Goal: Information Seeking & Learning: Learn about a topic

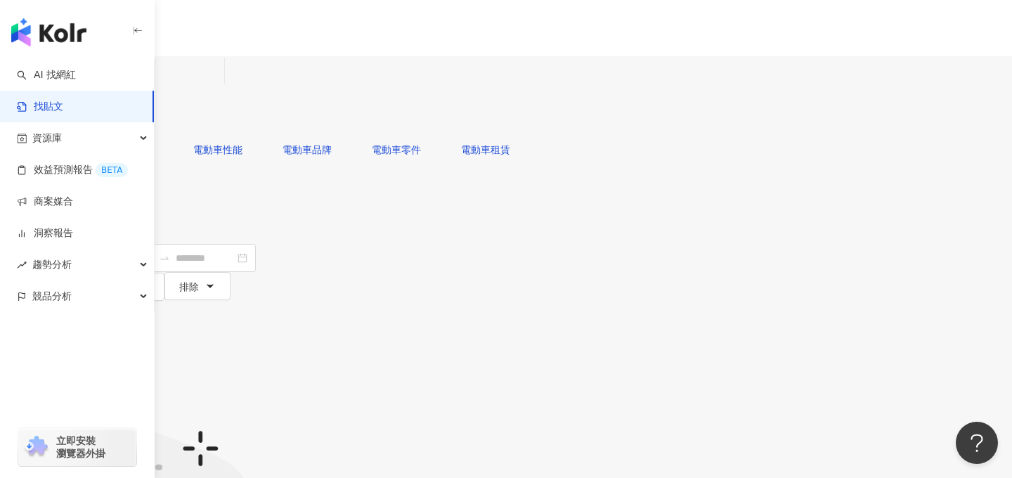
click at [58, 24] on img "button" at bounding box center [48, 32] width 75 height 28
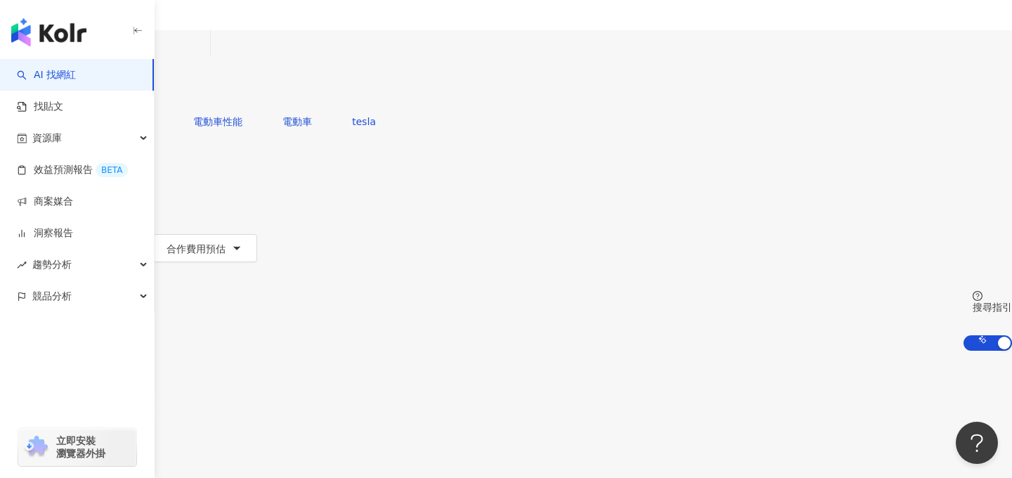
scroll to position [83, 0]
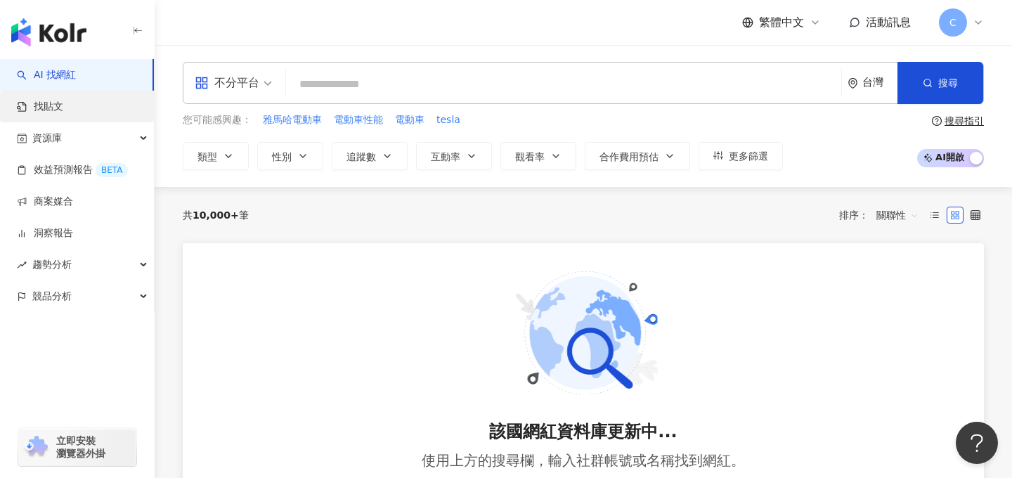
click at [63, 102] on link "找貼文" at bounding box center [40, 107] width 46 height 14
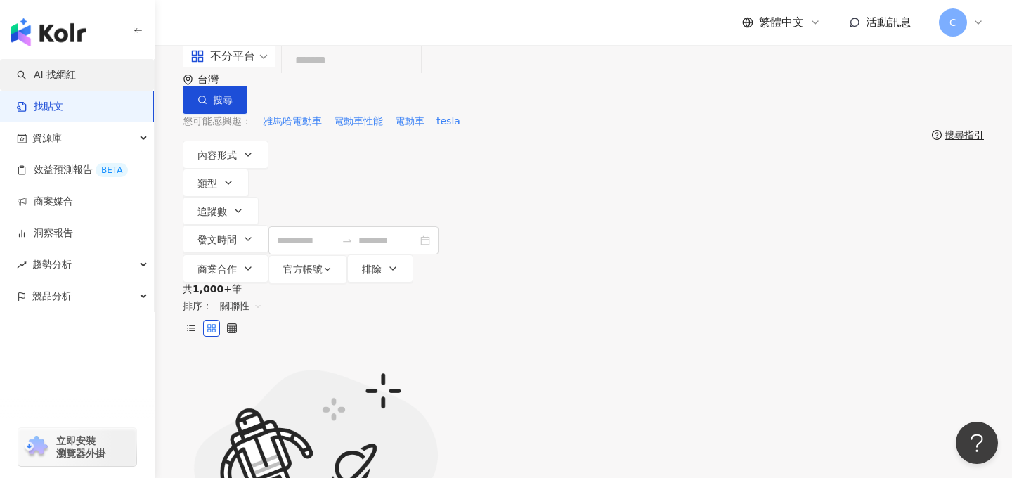
click at [76, 82] on link "AI 找網紅" at bounding box center [46, 75] width 59 height 14
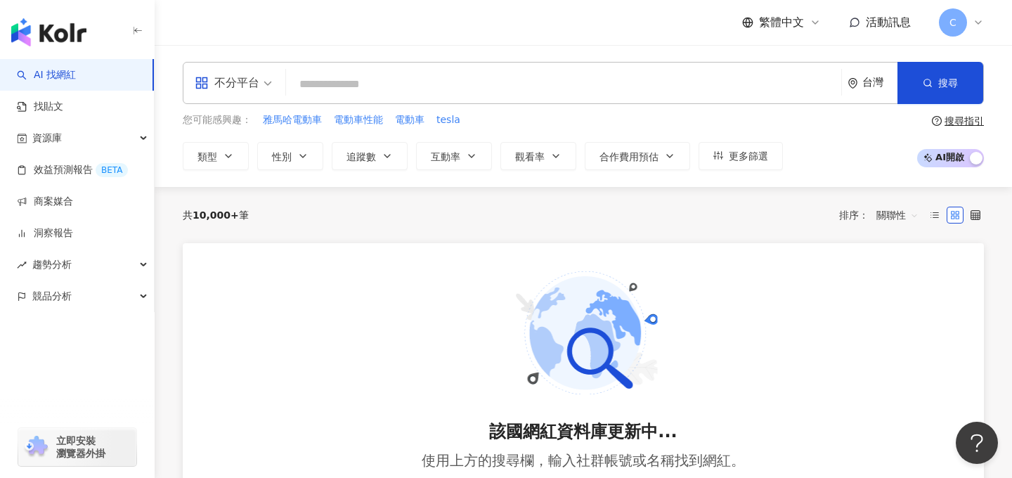
click at [459, 207] on div "共 10,000+ 筆 排序： 關聯性" at bounding box center [583, 215] width 801 height 22
click at [865, 79] on div "台灣" at bounding box center [879, 83] width 35 height 12
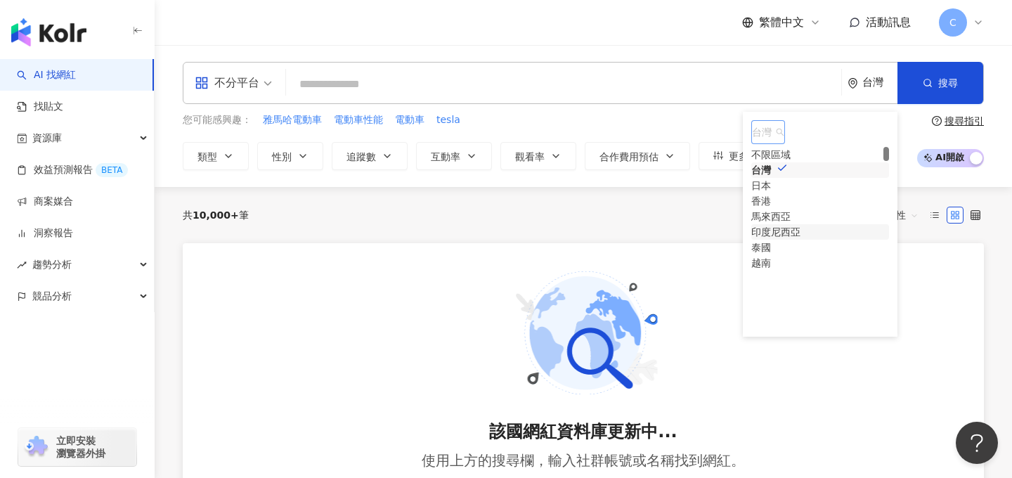
click at [800, 240] on div "印度尼西亞" at bounding box center [775, 231] width 49 height 15
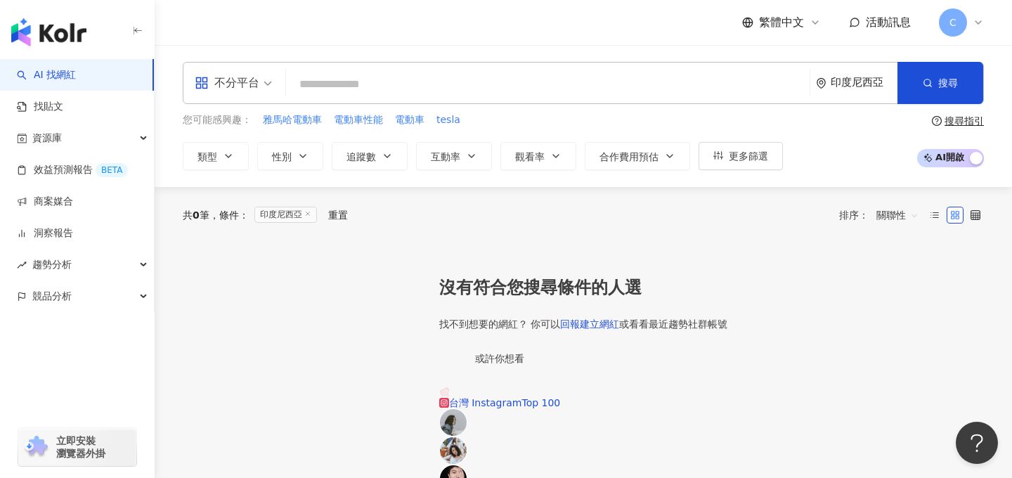
click at [56, 32] on img "button" at bounding box center [48, 32] width 75 height 28
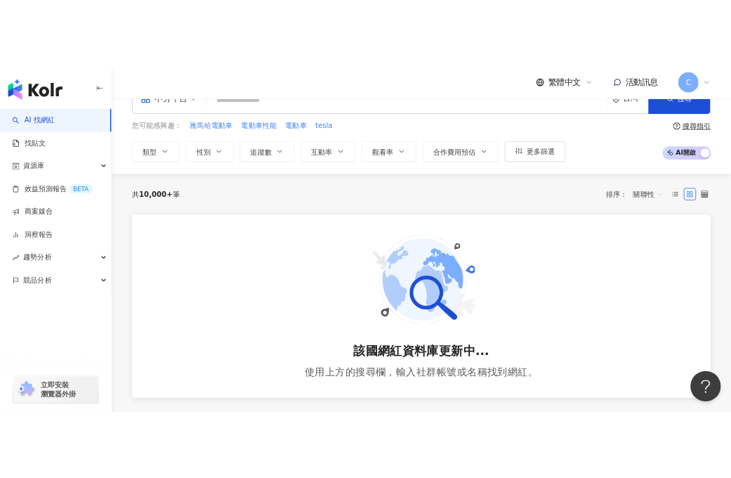
scroll to position [45, 0]
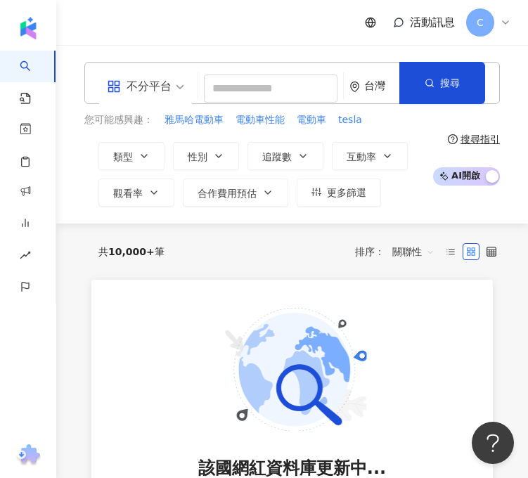
click at [378, 92] on div "台灣" at bounding box center [381, 86] width 35 height 12
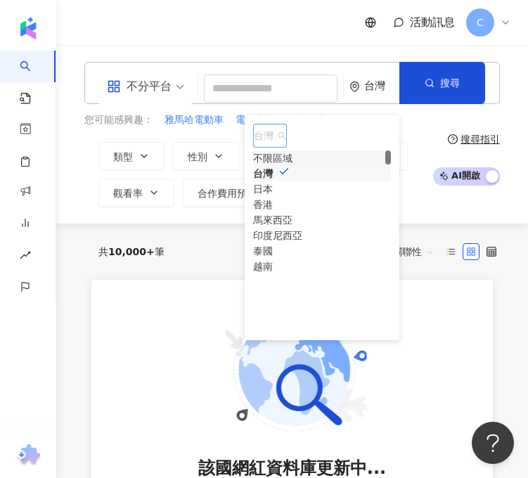
click at [292, 164] on div "不限區域" at bounding box center [272, 157] width 39 height 15
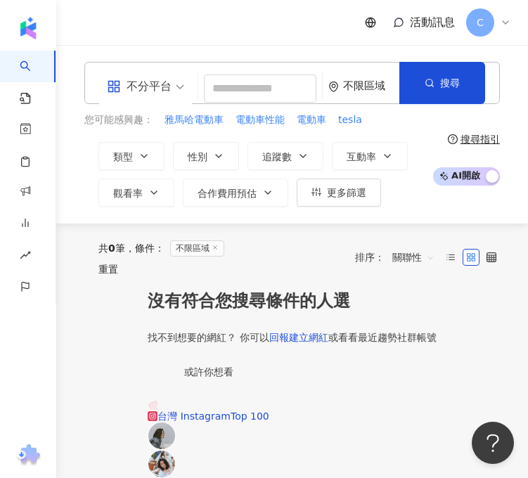
click at [143, 72] on input "search" at bounding box center [145, 77] width 77 height 22
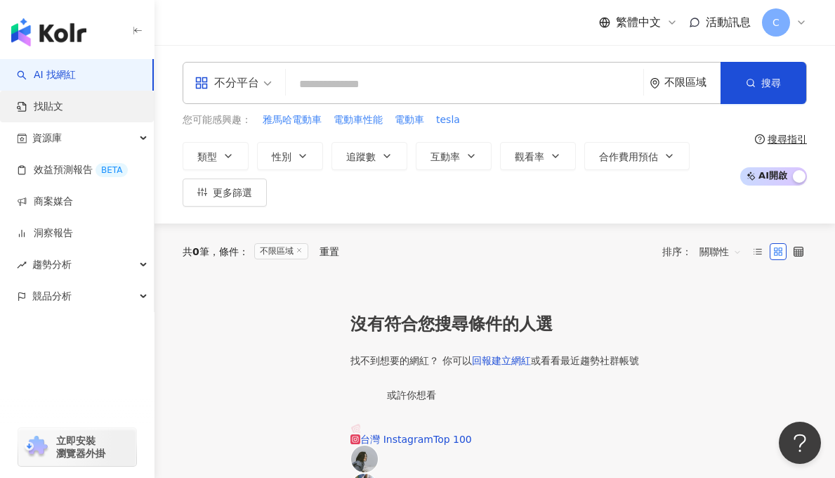
click at [63, 100] on link "找貼文" at bounding box center [40, 107] width 46 height 14
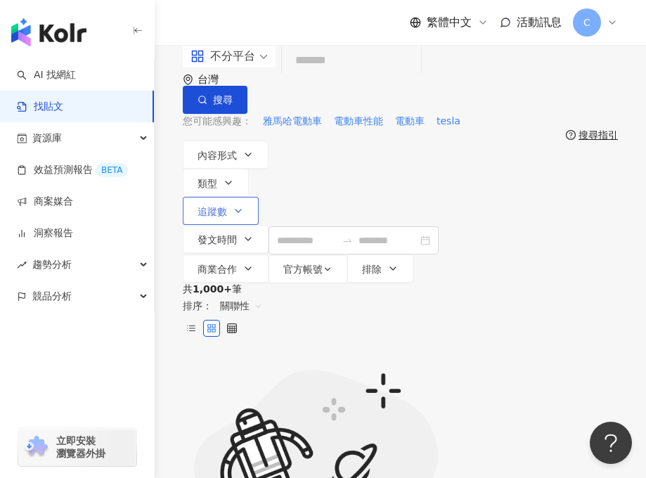
click at [259, 197] on button "追蹤數" at bounding box center [221, 211] width 76 height 28
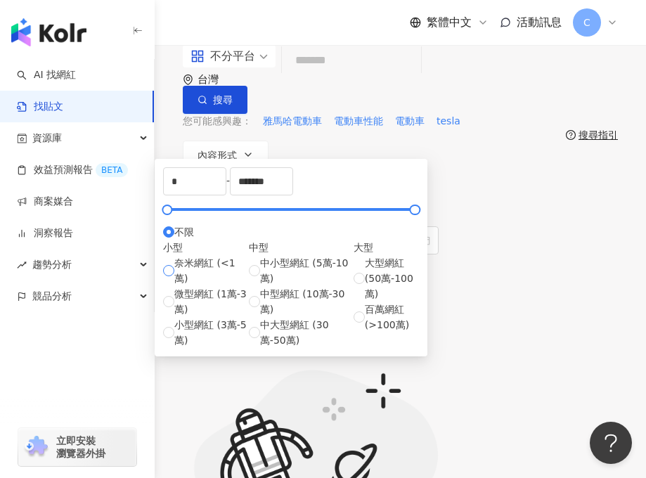
click at [174, 286] on span "奈米網紅 (<1萬)" at bounding box center [211, 270] width 74 height 31
type input "****"
click at [500, 204] on div "不分平台 台灣 搜尋 您可能感興趣： 雅馬哈電動車 電動車性能 電動車 tesla 搜尋指引 內容形式 類型 追蹤數 發文時間 商業合作 官方帳號 排除 * …" at bounding box center [400, 164] width 491 height 238
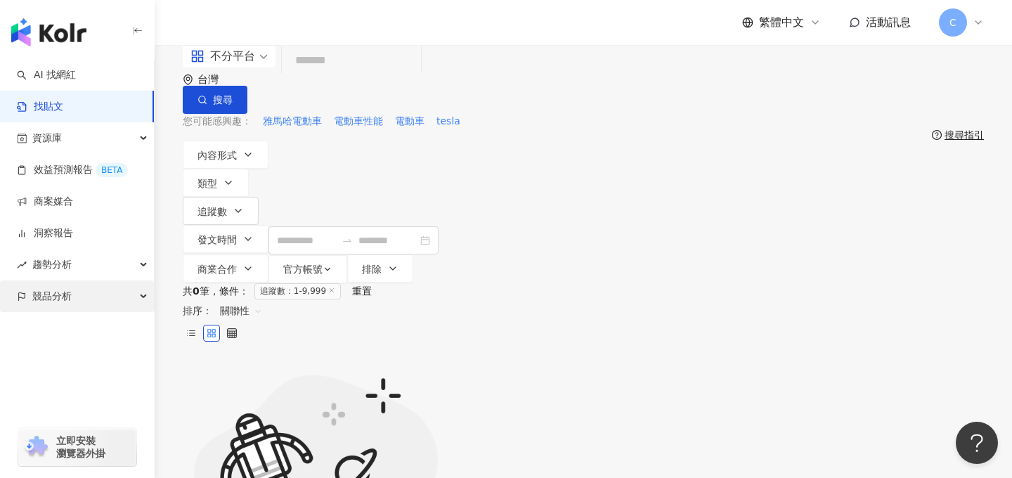
click at [60, 285] on span "競品分析" at bounding box center [51, 296] width 39 height 32
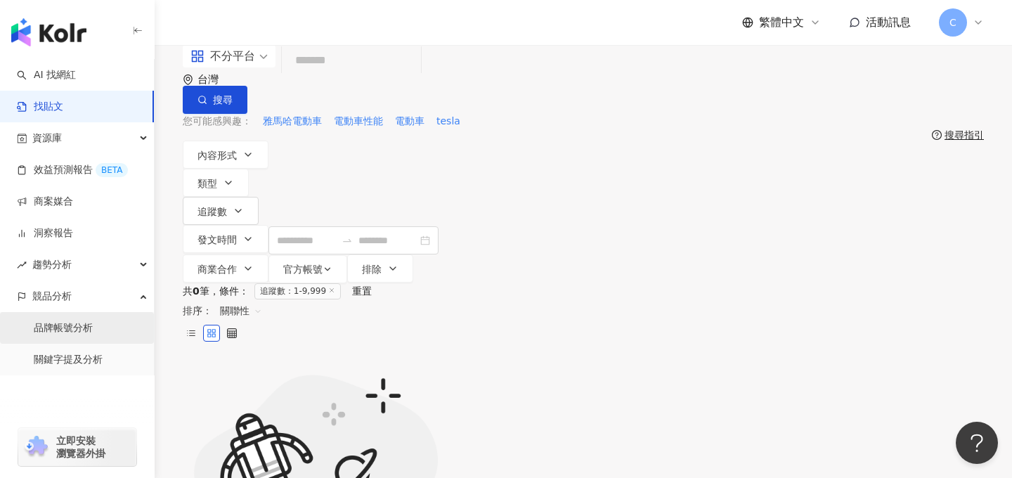
click at [84, 335] on link "品牌帳號分析" at bounding box center [63, 328] width 59 height 14
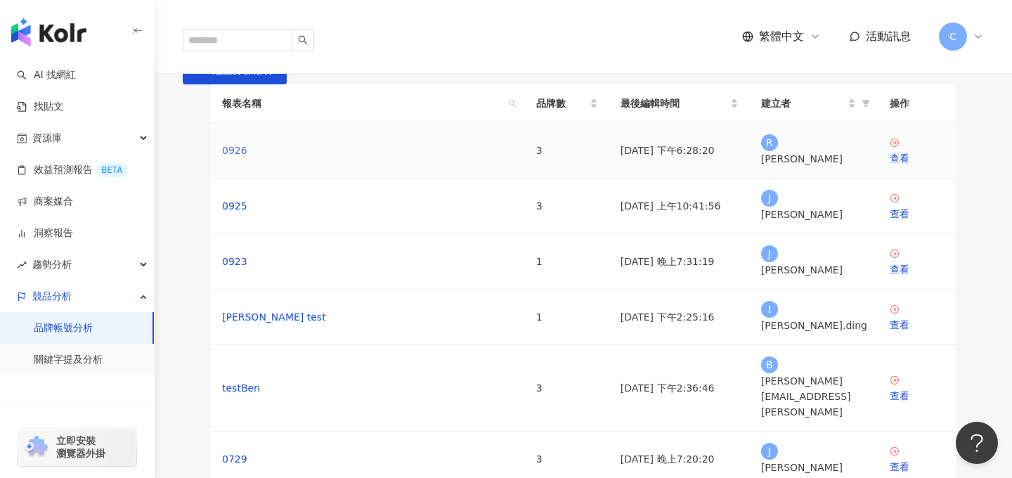
click at [236, 158] on link "0926" at bounding box center [234, 150] width 25 height 15
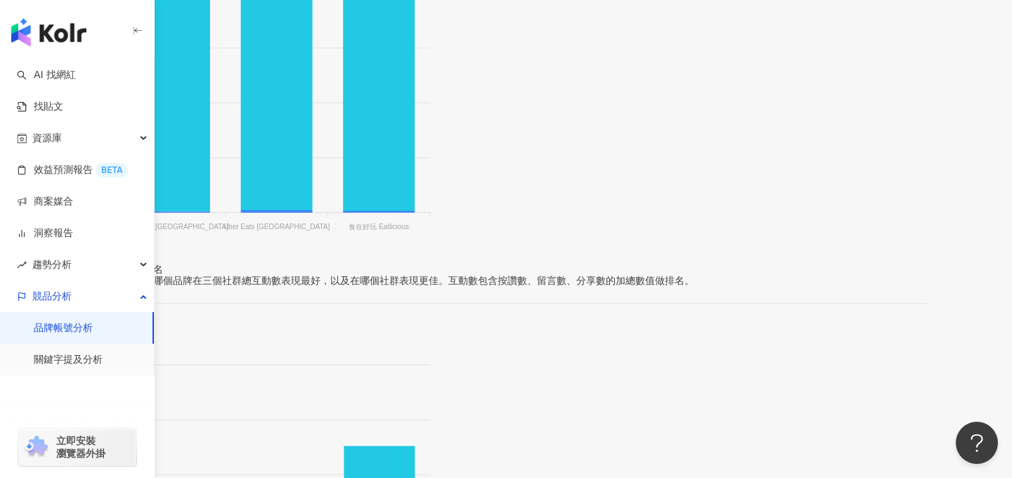
scroll to position [601, 0]
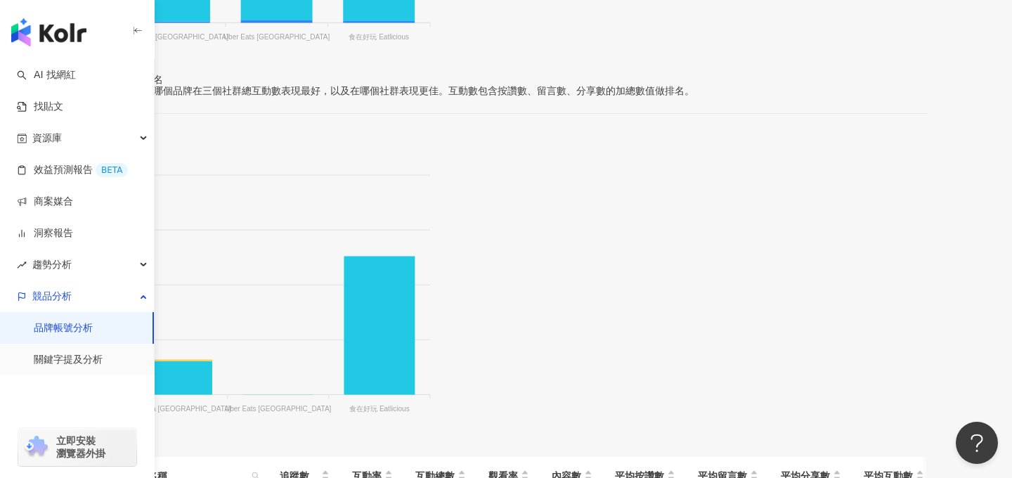
click at [58, 40] on img "button" at bounding box center [48, 32] width 75 height 28
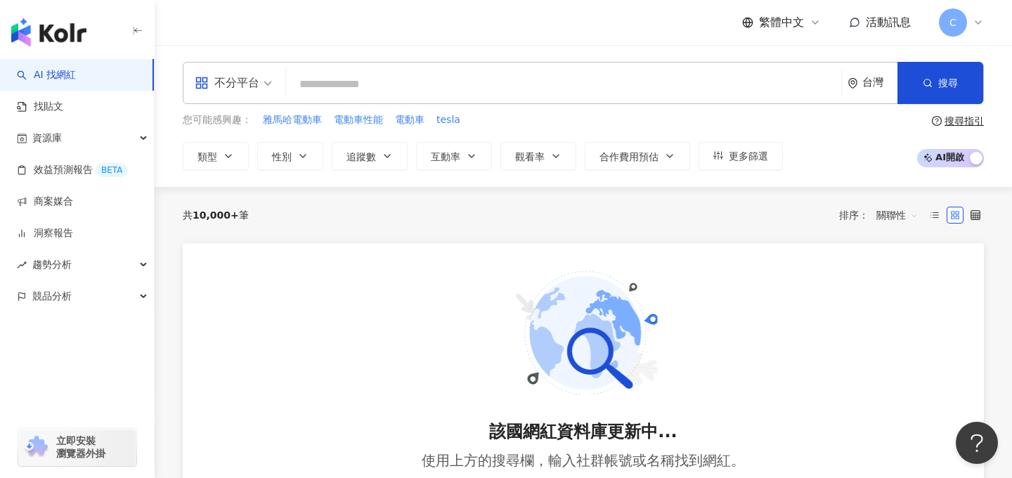
click at [880, 79] on div "台灣" at bounding box center [879, 83] width 35 height 12
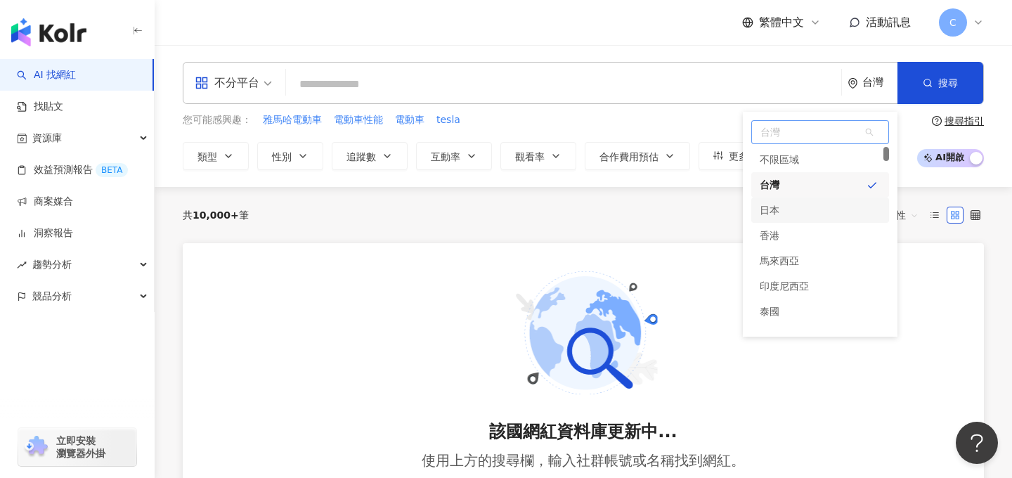
click at [790, 209] on div "日本" at bounding box center [820, 209] width 138 height 25
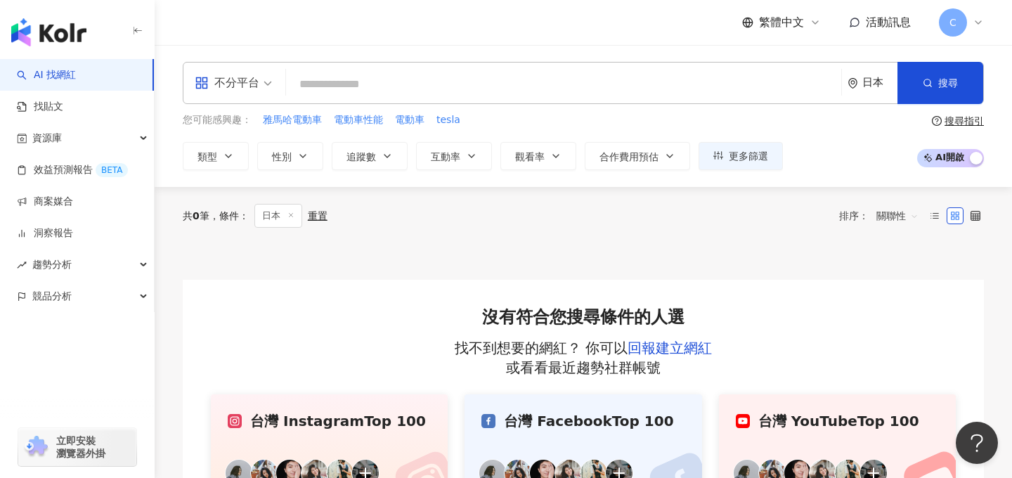
click at [877, 86] on div "日本" at bounding box center [879, 83] width 35 height 12
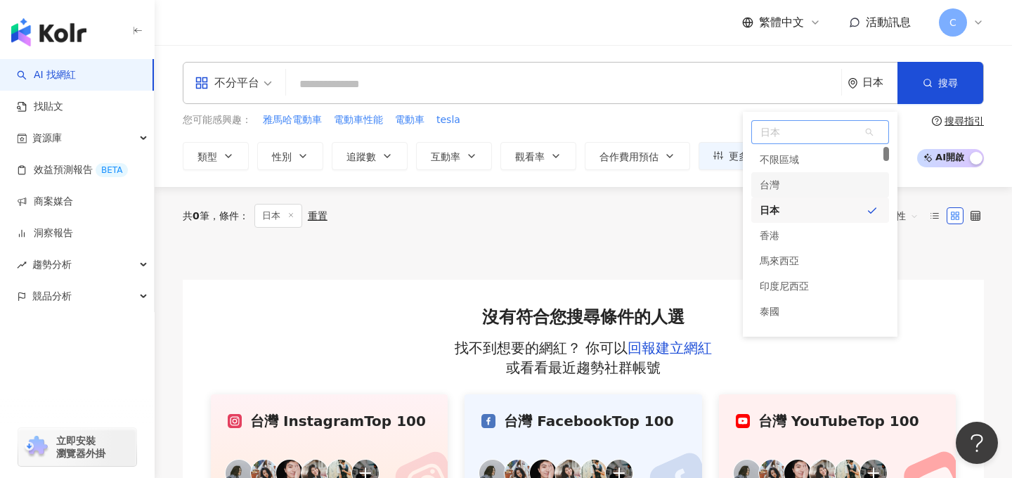
click at [816, 178] on div "台灣" at bounding box center [820, 184] width 138 height 25
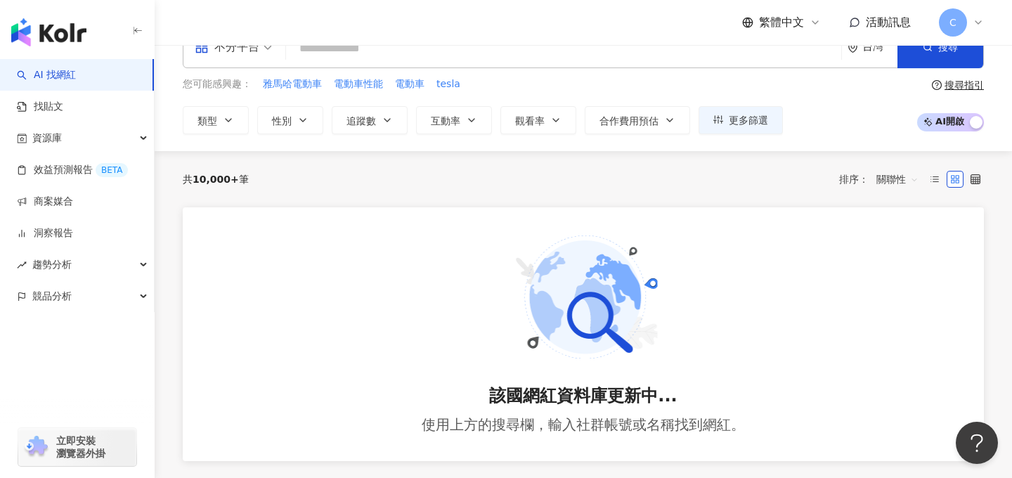
scroll to position [51, 0]
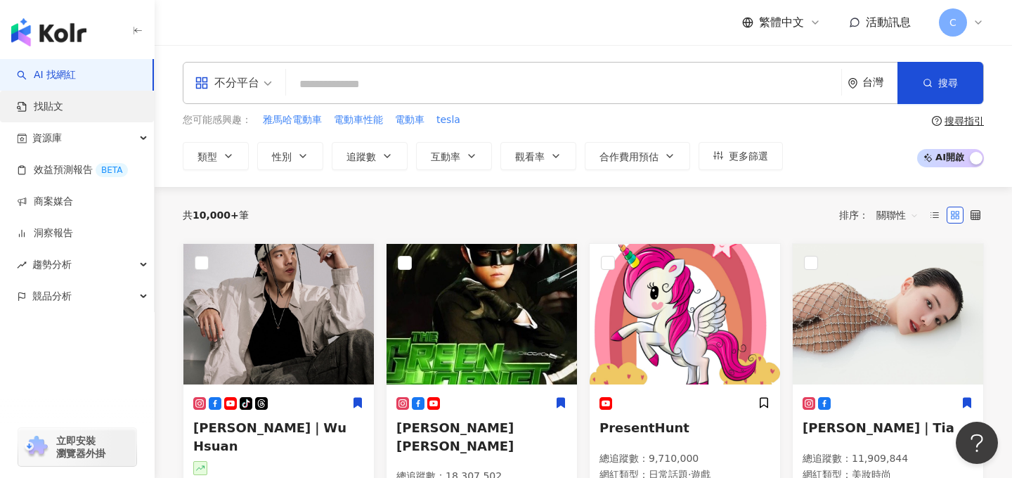
click at [63, 108] on link "找貼文" at bounding box center [40, 107] width 46 height 14
